Goal: Task Accomplishment & Management: Manage account settings

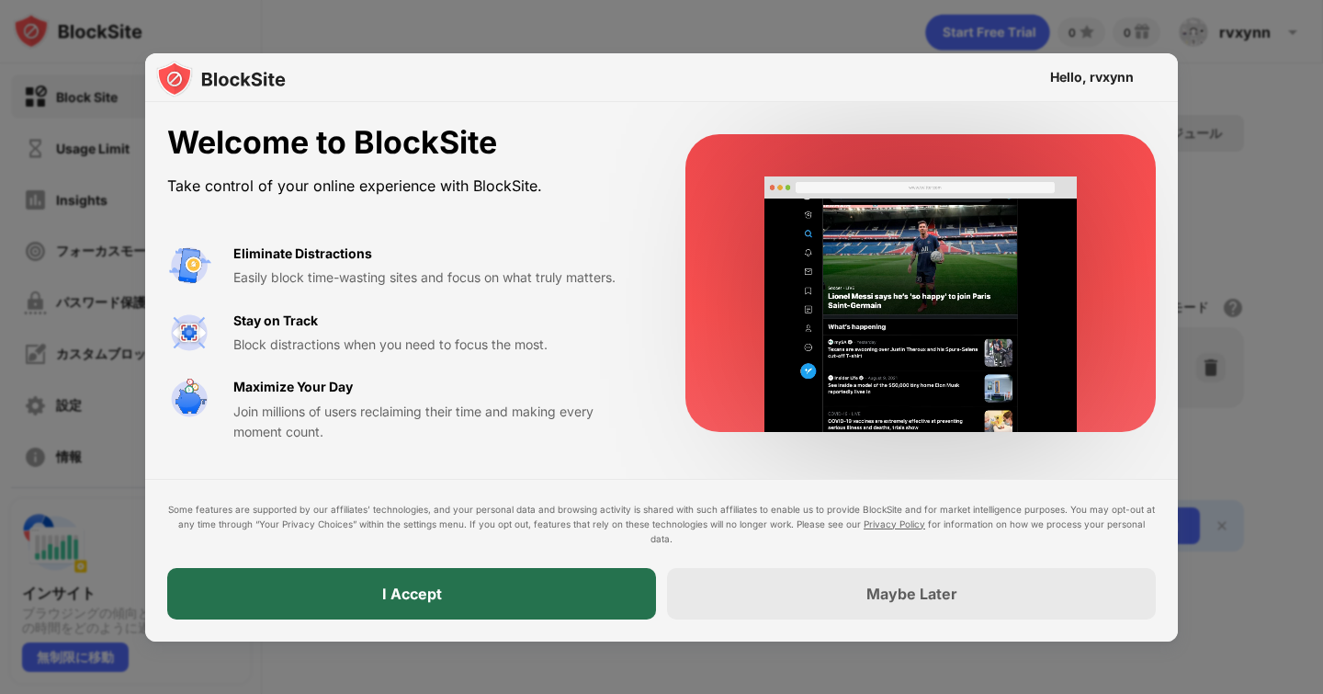
click at [548, 599] on div "I Accept" at bounding box center [411, 593] width 489 height 51
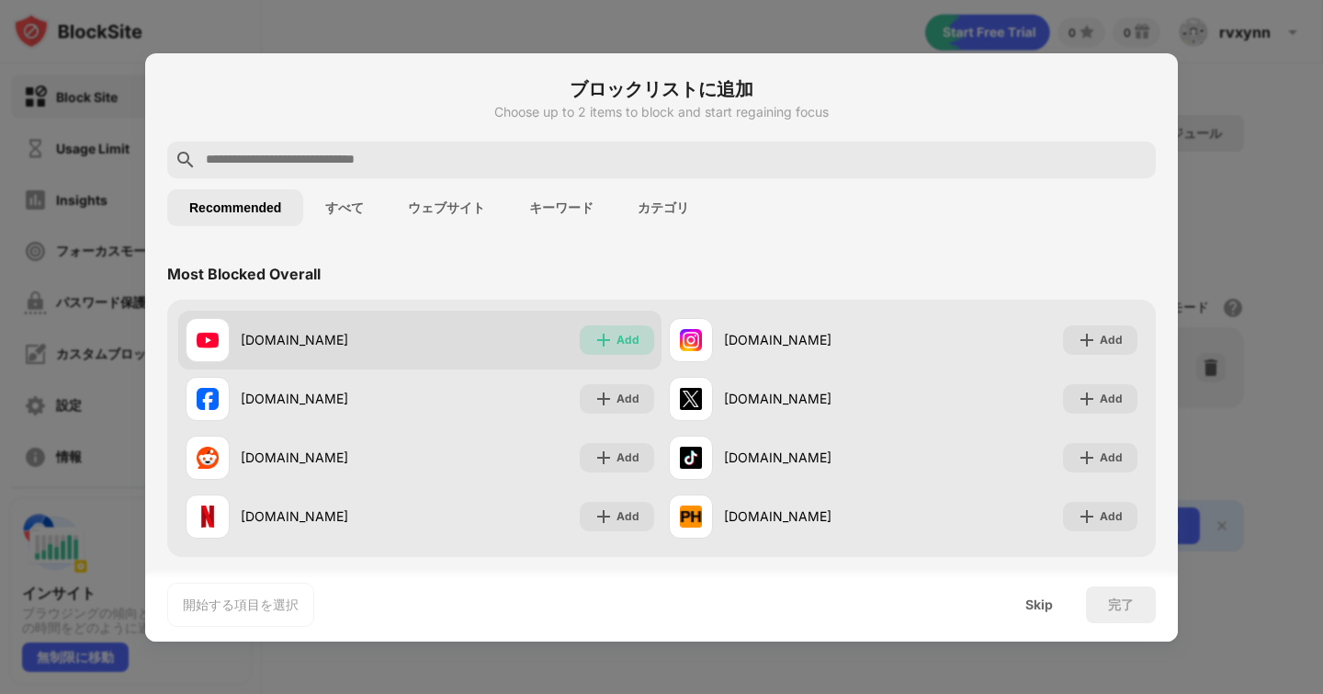
click at [616, 338] on div "Add" at bounding box center [627, 340] width 23 height 18
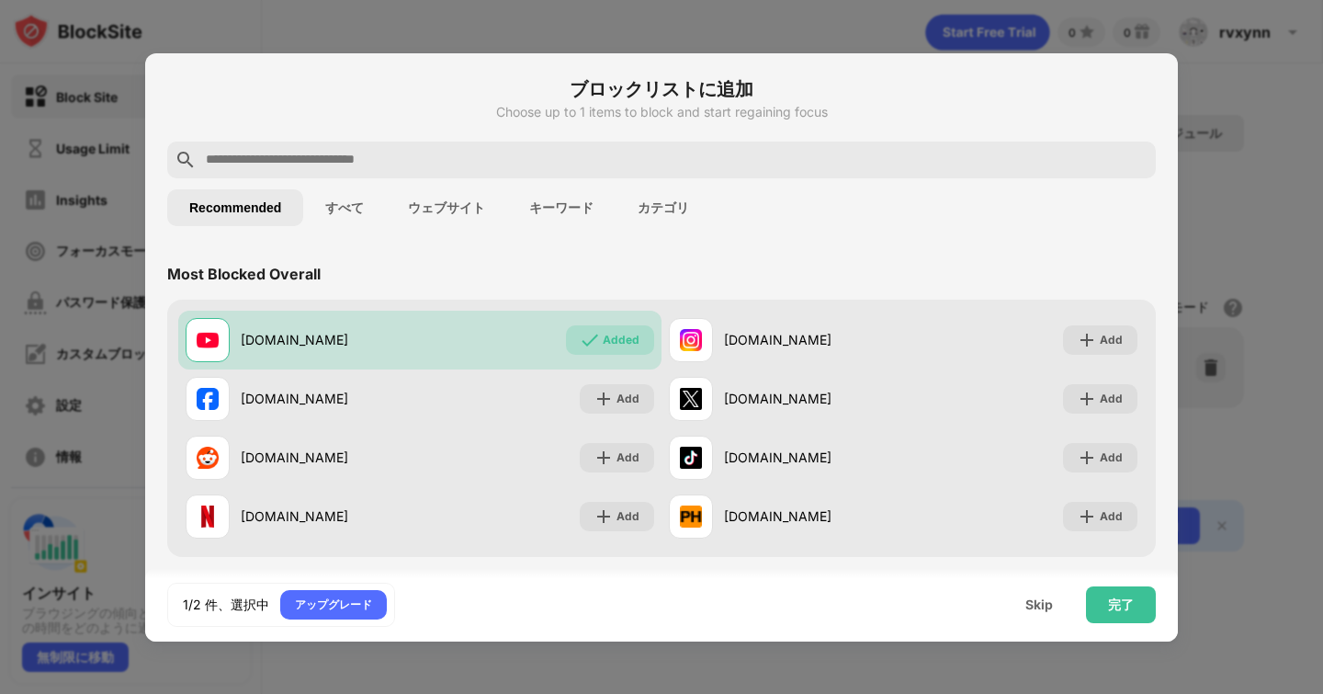
click at [624, 146] on div at bounding box center [661, 159] width 989 height 37
click at [622, 156] on input "text" at bounding box center [676, 160] width 944 height 22
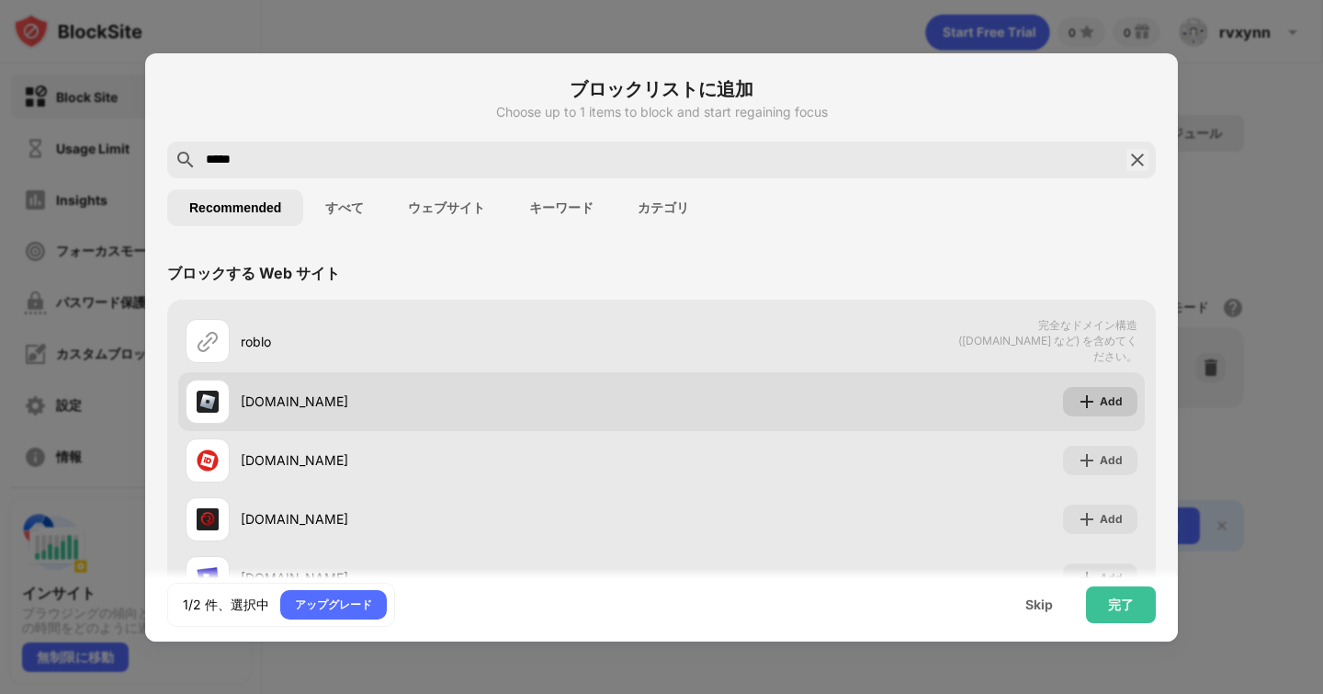
type input "*****"
click at [1078, 395] on img at bounding box center [1087, 401] width 18 height 18
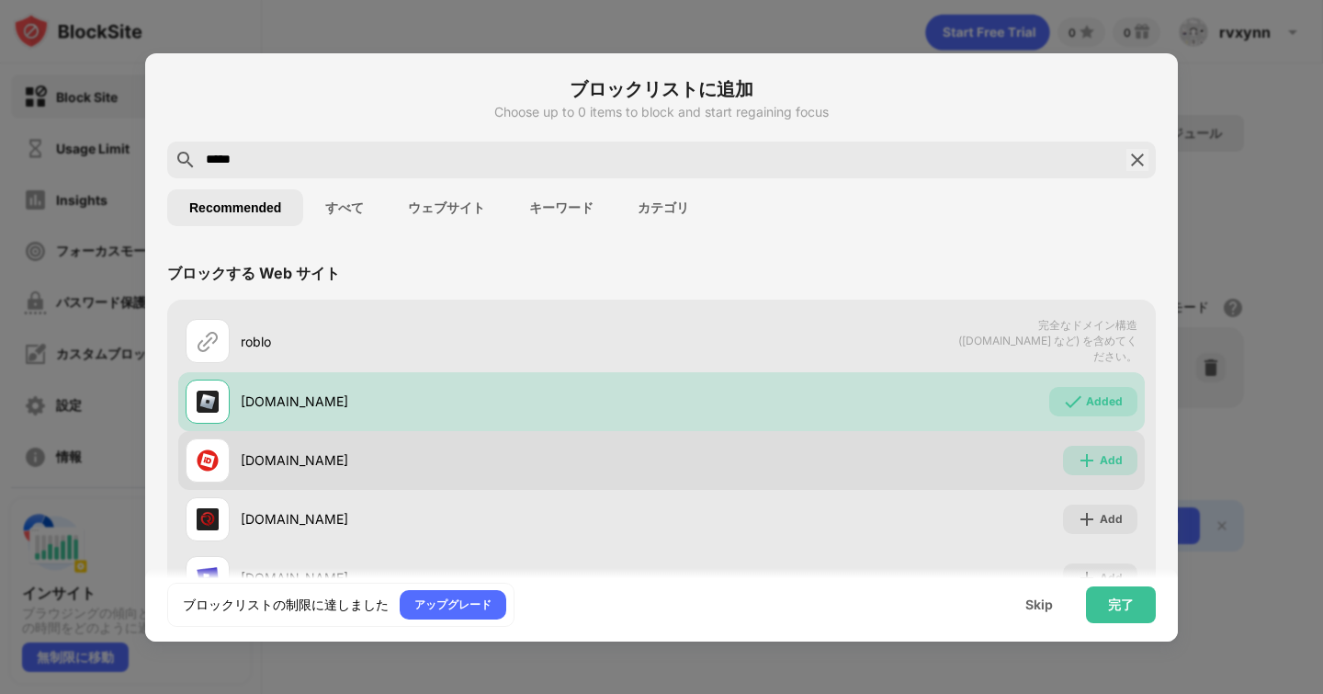
click at [1071, 467] on div "Add" at bounding box center [1100, 460] width 74 height 29
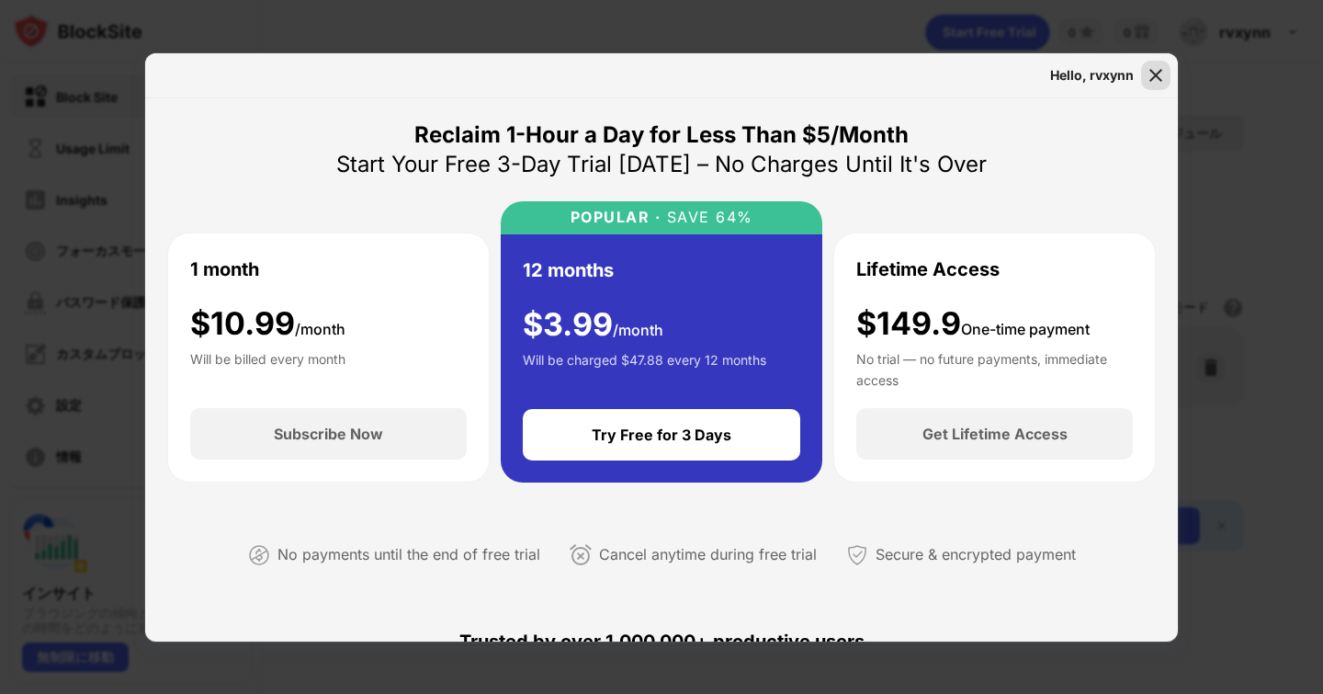
click at [1166, 67] on div at bounding box center [1155, 75] width 29 height 29
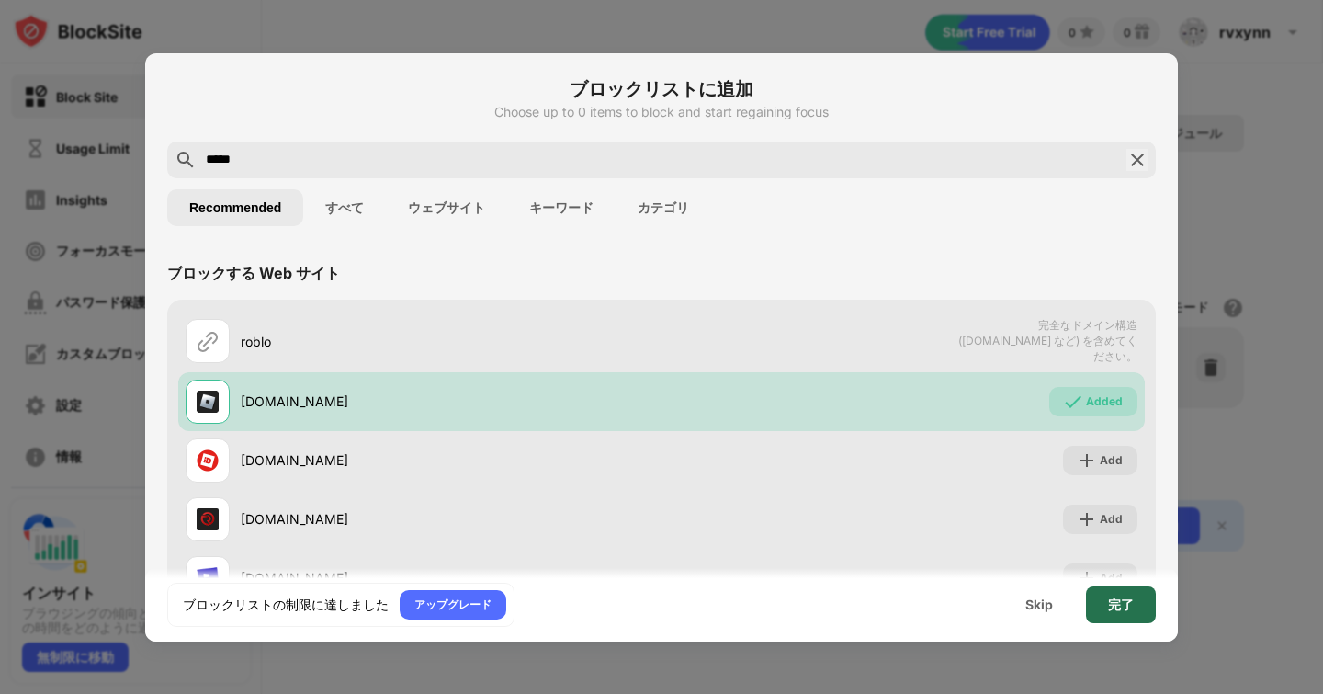
click at [1113, 588] on div "完了" at bounding box center [1121, 604] width 70 height 37
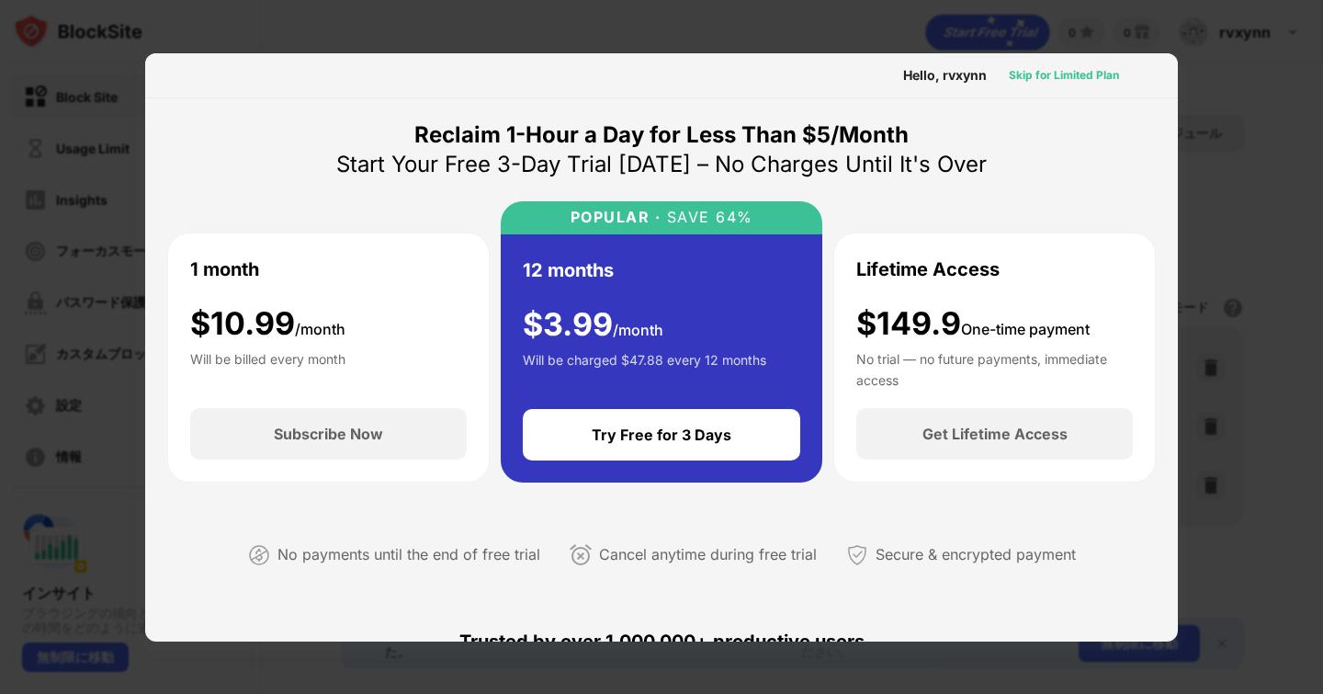
click at [1049, 78] on div "Skip for Limited Plan" at bounding box center [1064, 75] width 110 height 18
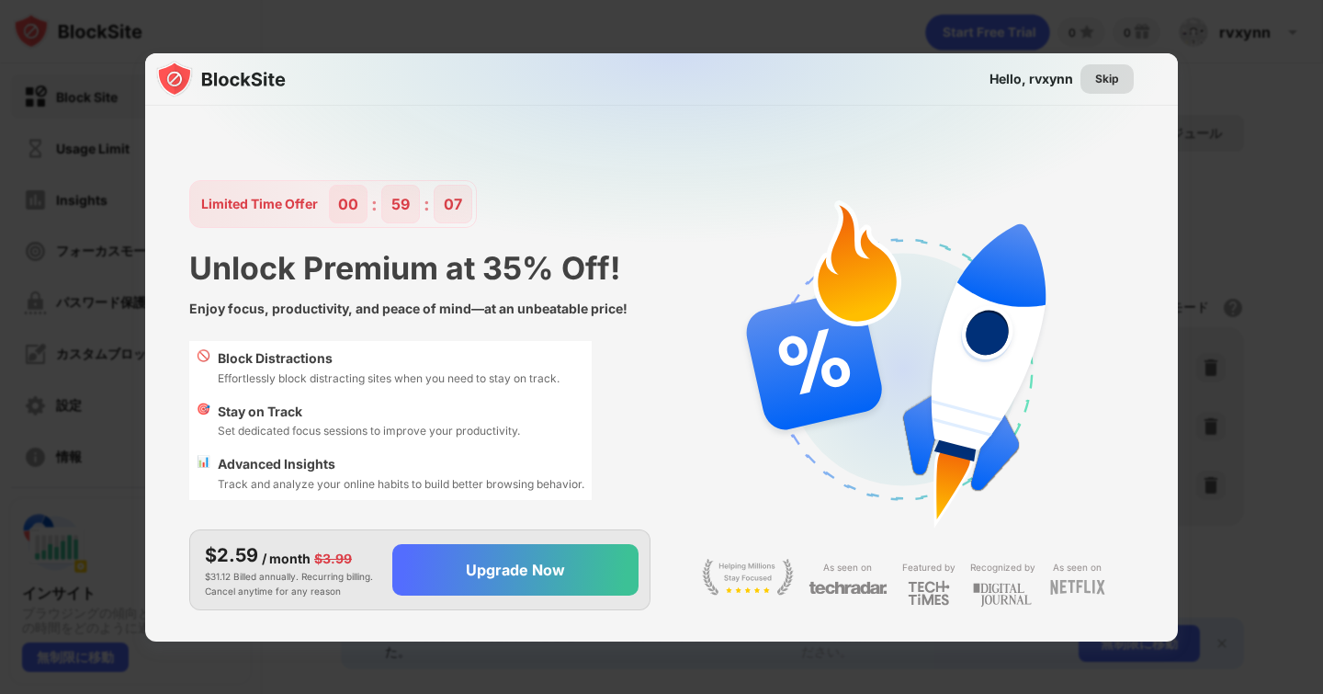
click at [1119, 84] on div "Skip" at bounding box center [1106, 78] width 53 height 29
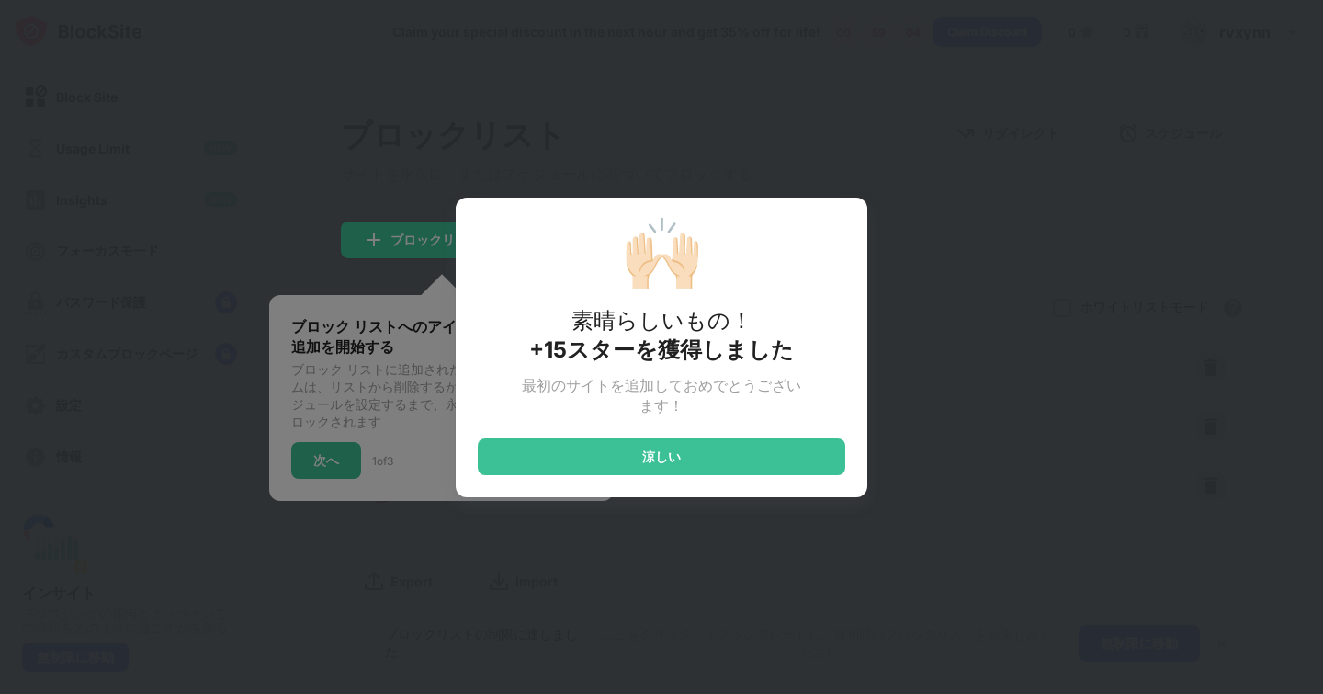
click at [729, 482] on div "🙌🏻 素晴らしいもの！ +15スターを獲得しました 最初のサイトを追加しておめでとうございます！ 涼しい" at bounding box center [662, 347] width 412 height 299
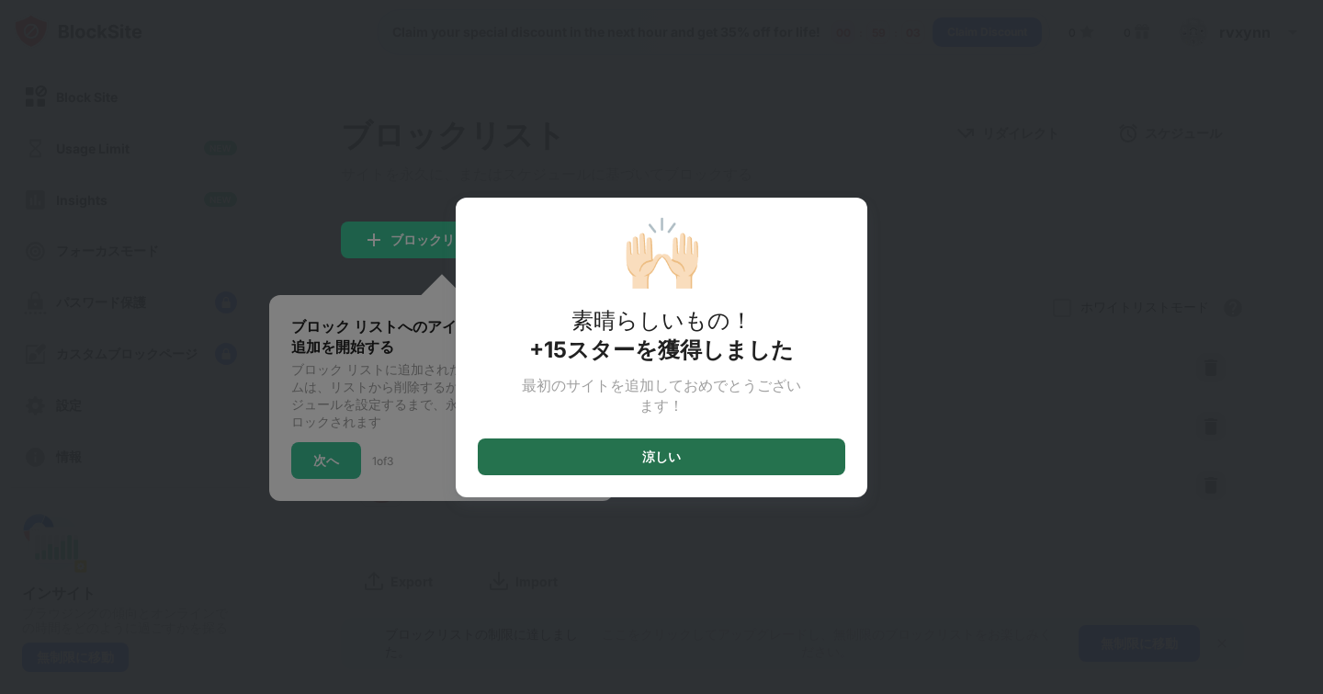
click at [738, 467] on div "涼しい" at bounding box center [661, 456] width 367 height 37
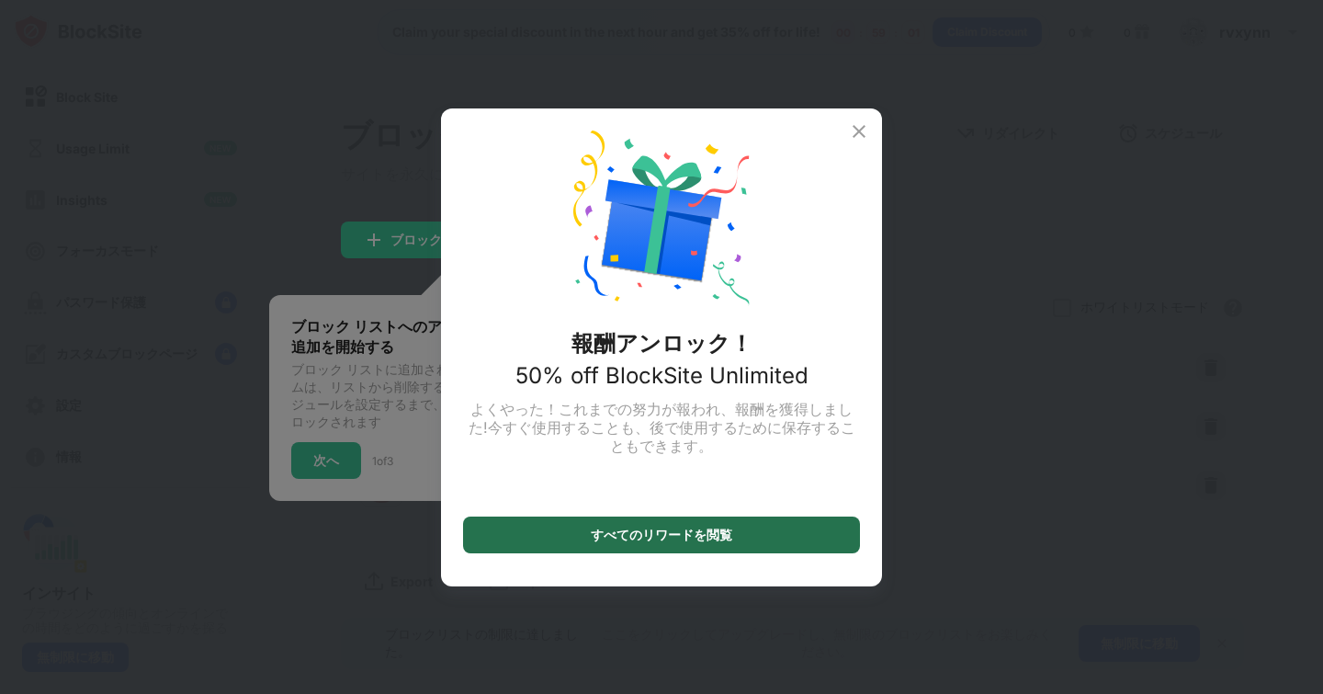
click at [748, 521] on div "すべてのリワードを閲覧" at bounding box center [661, 534] width 397 height 37
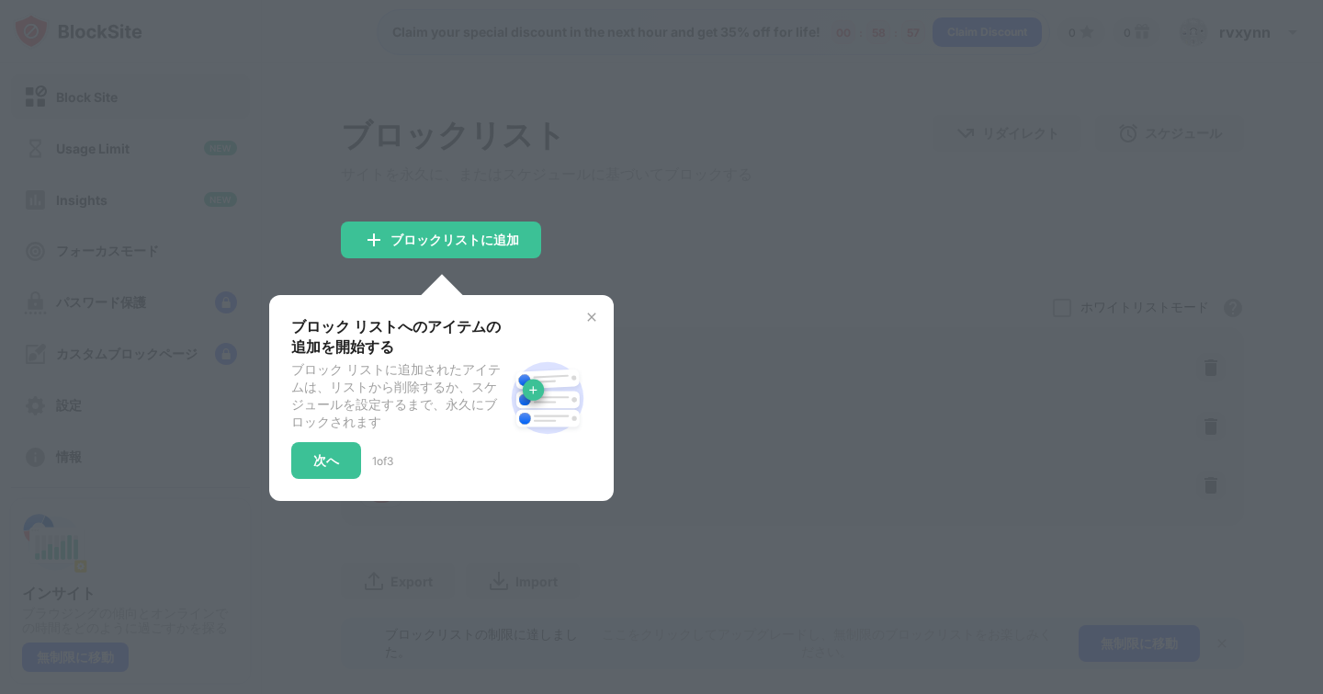
click at [671, 255] on div at bounding box center [661, 347] width 1323 height 694
click at [346, 479] on div "次へ" at bounding box center [326, 460] width 70 height 37
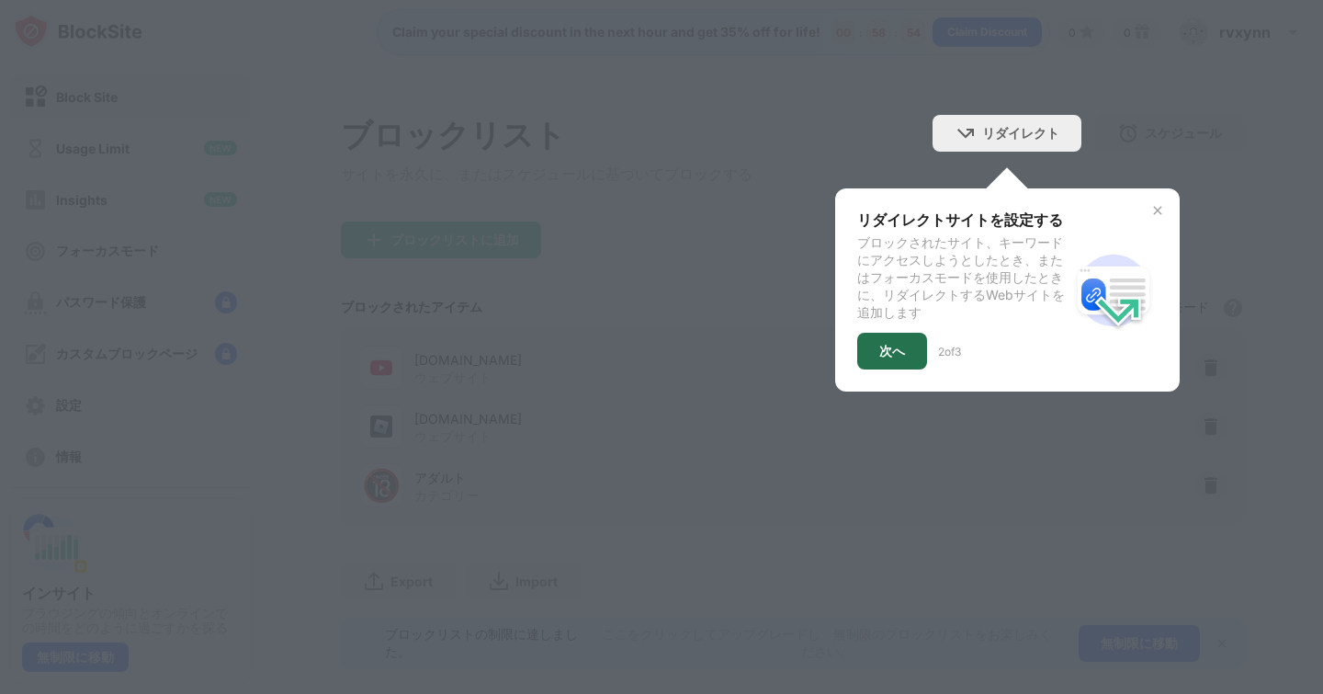
click at [883, 354] on div "次へ" at bounding box center [892, 351] width 26 height 15
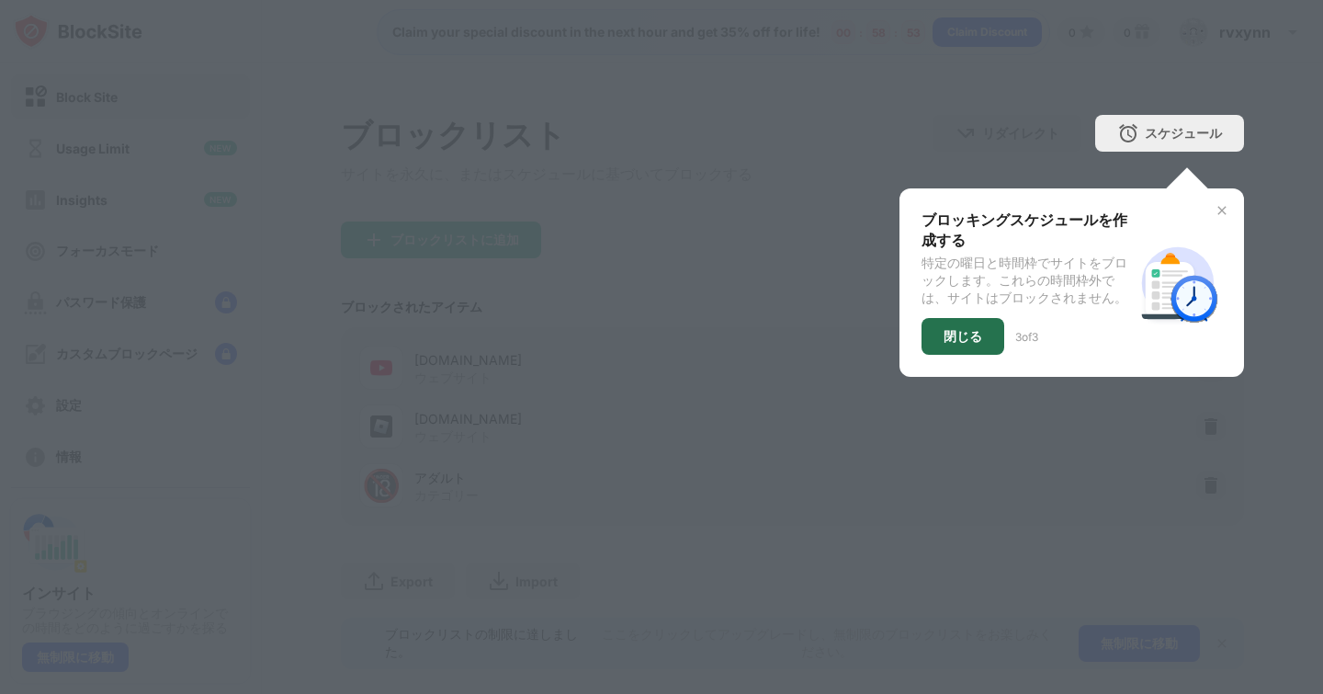
click at [921, 340] on div "閉じる" at bounding box center [962, 336] width 83 height 37
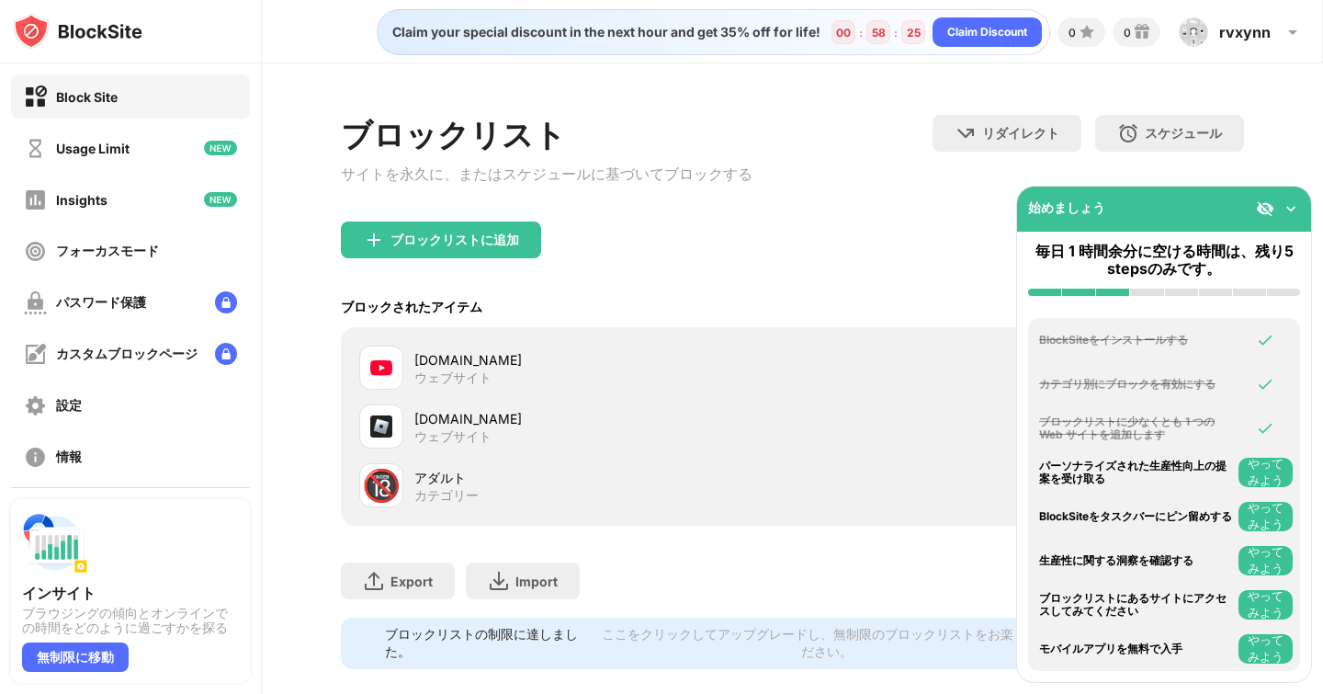
click at [825, 348] on div "youtube.com ウェブサイト" at bounding box center [792, 367] width 880 height 59
click at [1294, 209] on img at bounding box center [1291, 208] width 18 height 18
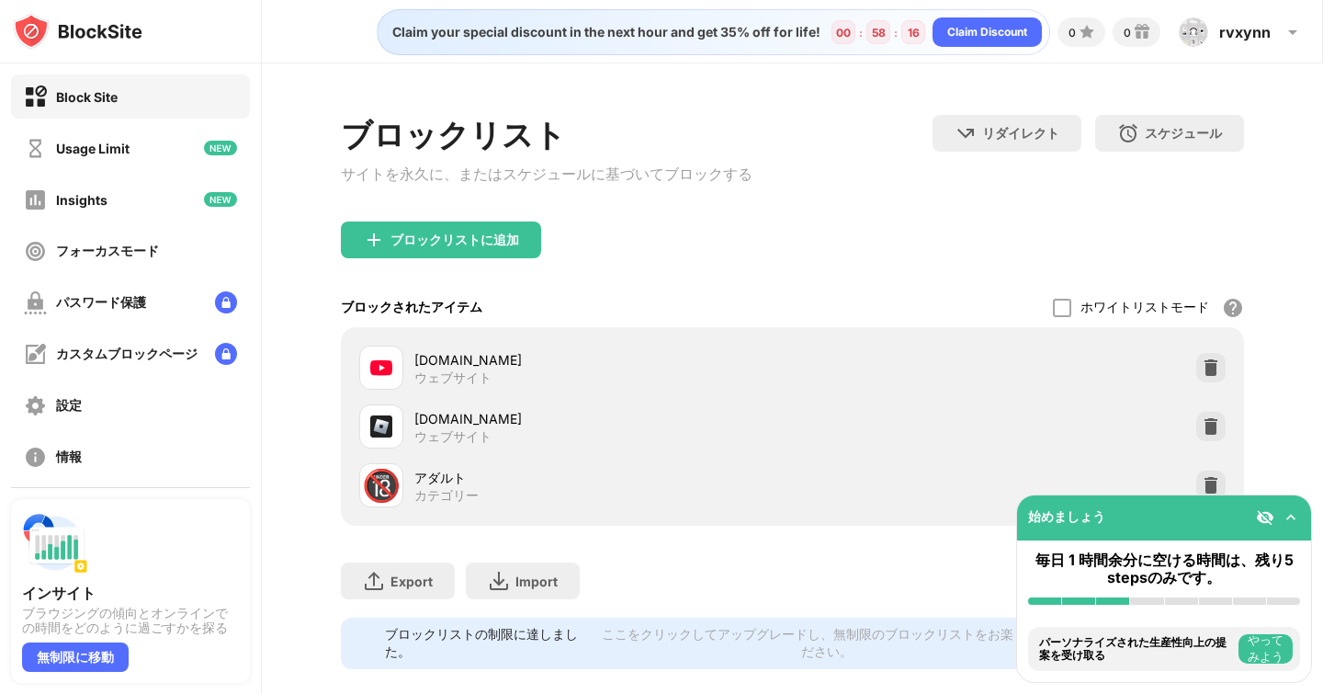
click at [738, 365] on div "youtube.com" at bounding box center [603, 359] width 378 height 19
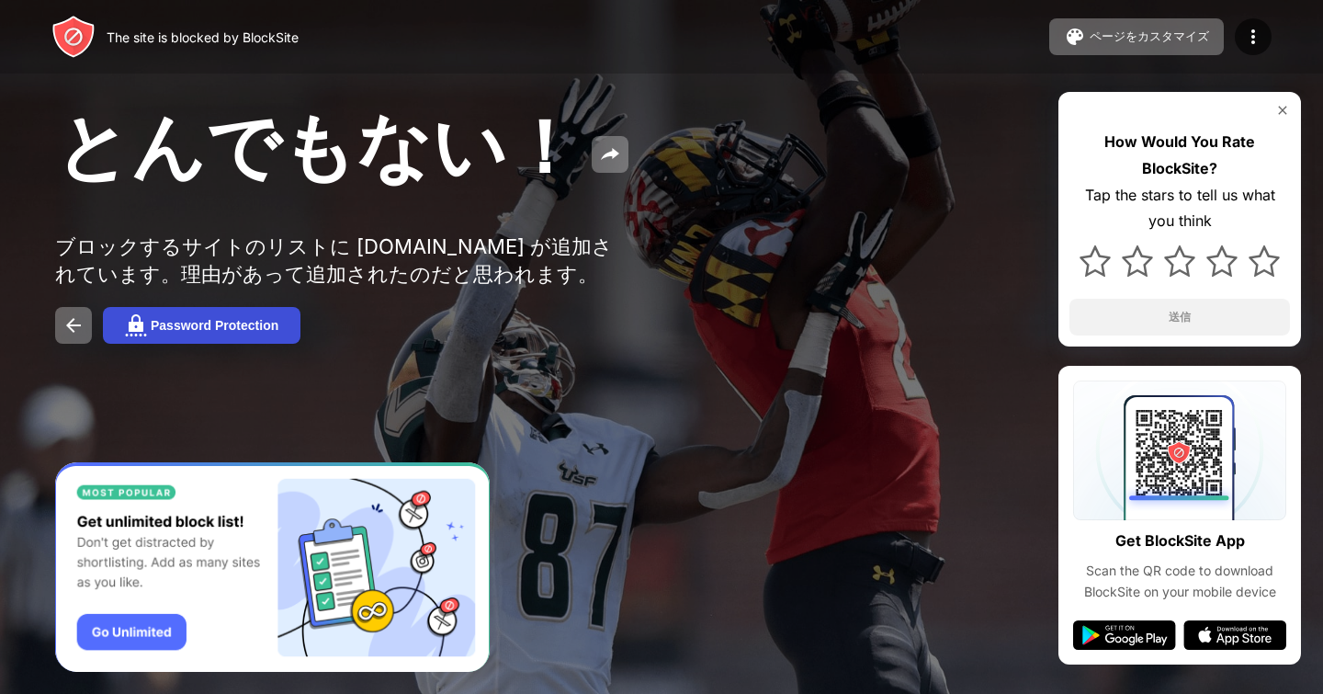
click at [238, 333] on div "Password Protection" at bounding box center [215, 325] width 128 height 15
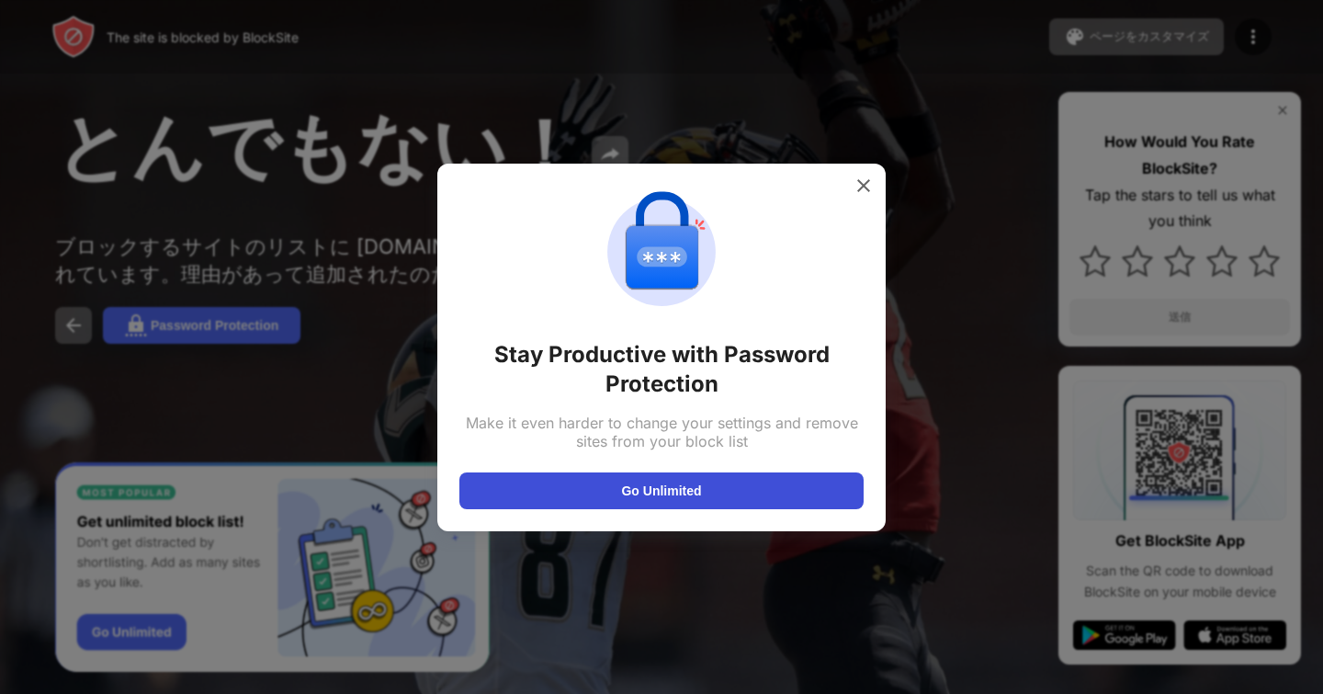
click at [598, 473] on button "Go Unlimited" at bounding box center [661, 490] width 404 height 37
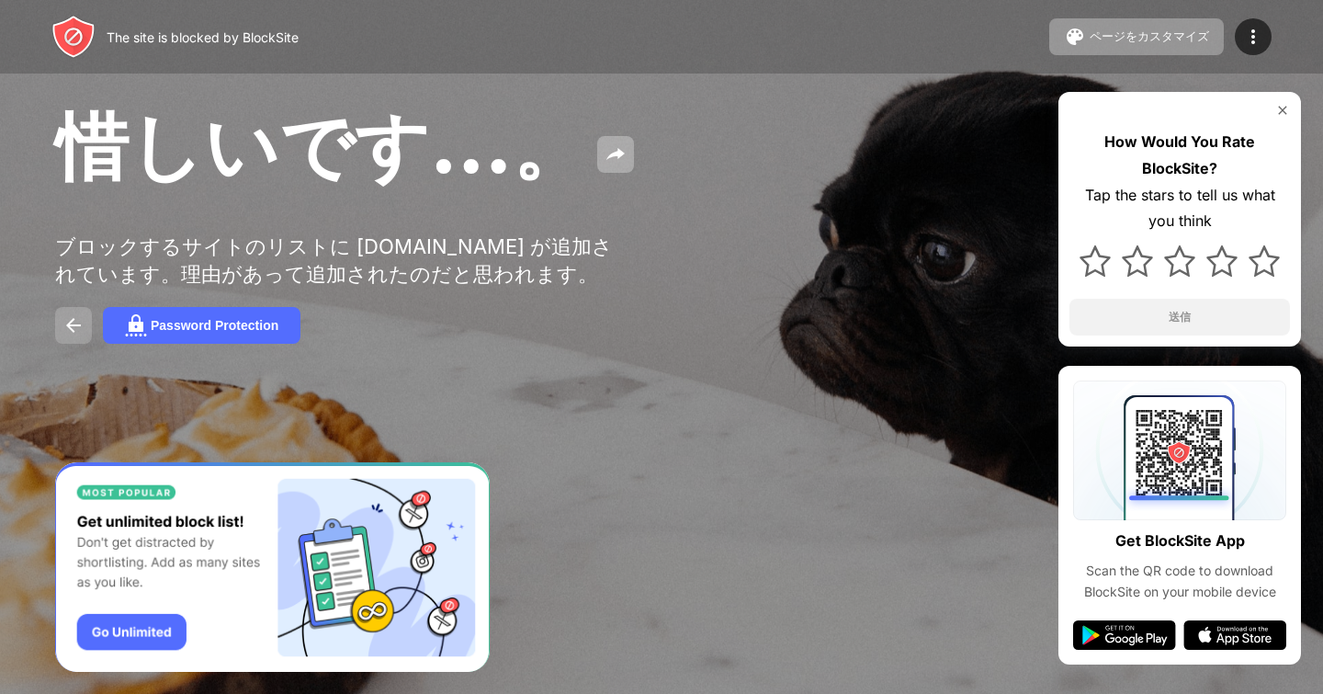
click at [84, 344] on button at bounding box center [73, 325] width 37 height 37
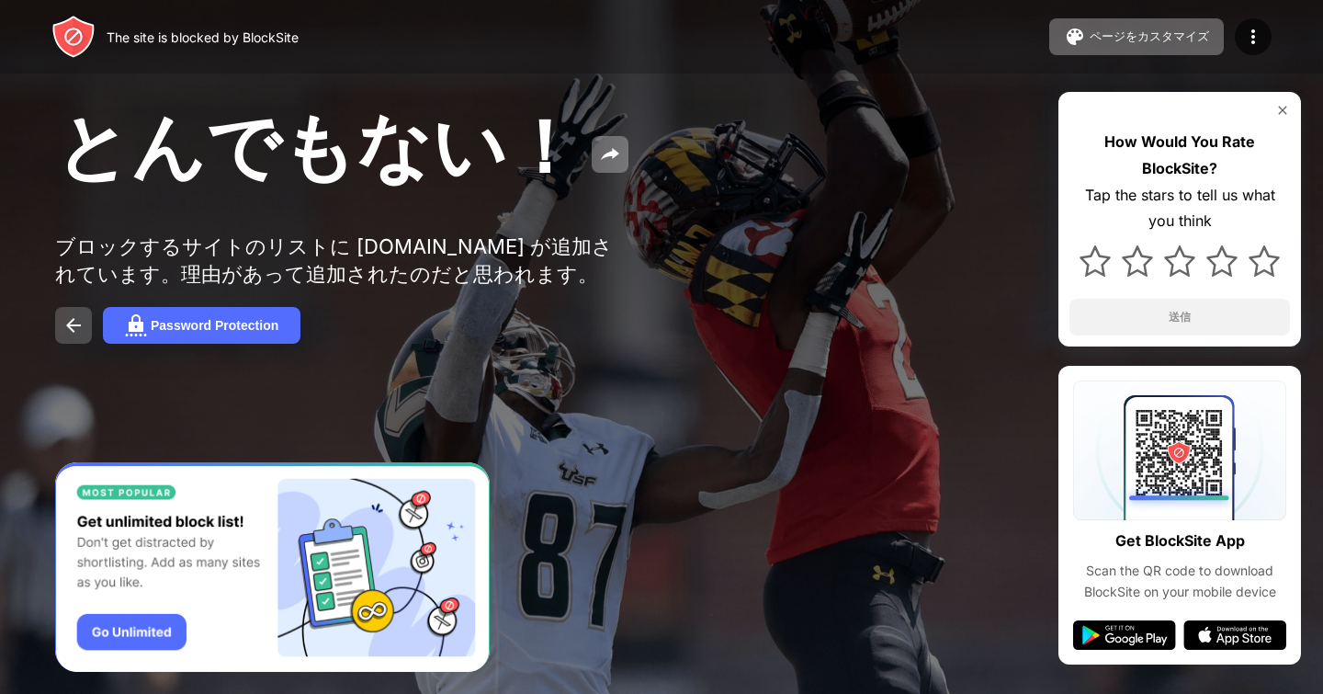
click at [76, 336] on img at bounding box center [73, 325] width 22 height 22
click at [1124, 40] on div "ページをカスタマイズ" at bounding box center [1149, 36] width 119 height 17
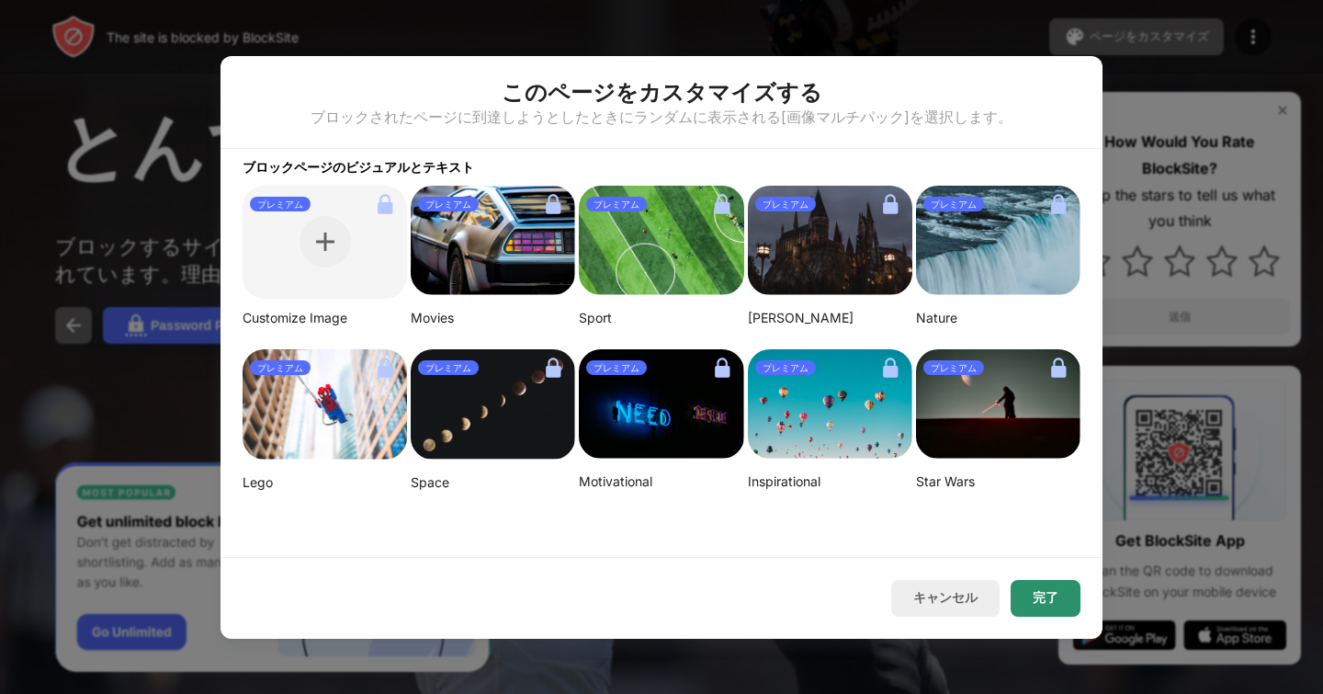
click at [1039, 583] on button "完了" at bounding box center [1046, 598] width 70 height 37
